Goal: Information Seeking & Learning: Learn about a topic

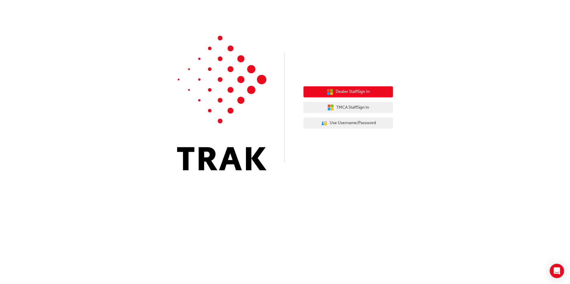
click at [337, 94] on span "Dealer Staff Sign In" at bounding box center [353, 92] width 34 height 7
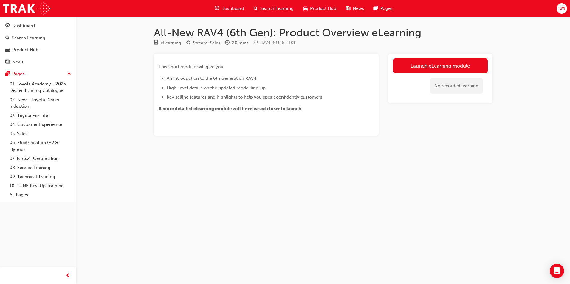
click at [425, 65] on link "Launch eLearning module" at bounding box center [440, 65] width 95 height 15
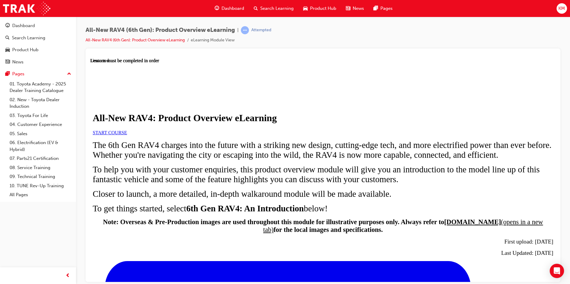
click at [127, 135] on link "START COURSE" at bounding box center [110, 132] width 34 height 5
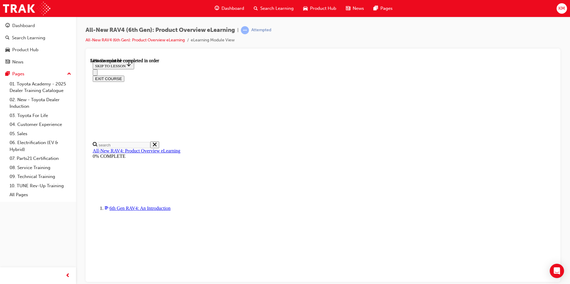
scroll to position [528, 0]
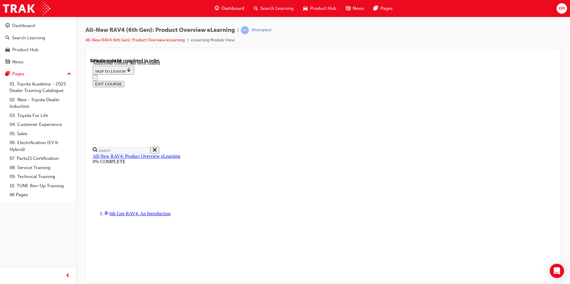
scroll to position [759, 0]
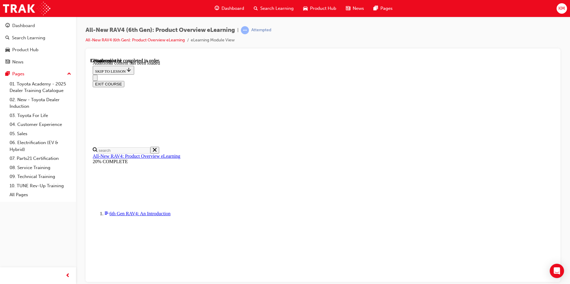
scroll to position [866, 0]
